Goal: Check status: Check status

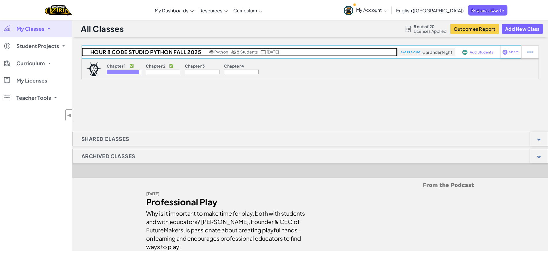
click at [129, 50] on h2 "Hour 8 Code Studio Python Fall 2025" at bounding box center [145, 52] width 126 height 9
